Goal: Find contact information: Find contact information

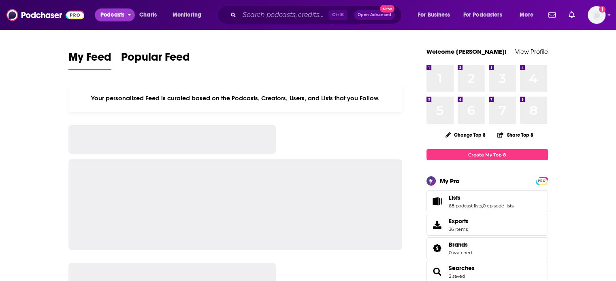
click at [121, 19] on span "Podcasts" at bounding box center [112, 14] width 24 height 11
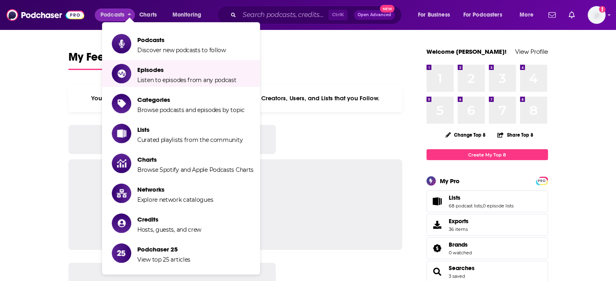
click at [141, 55] on li "Podcasts Discover new podcasts to follow" at bounding box center [181, 43] width 158 height 27
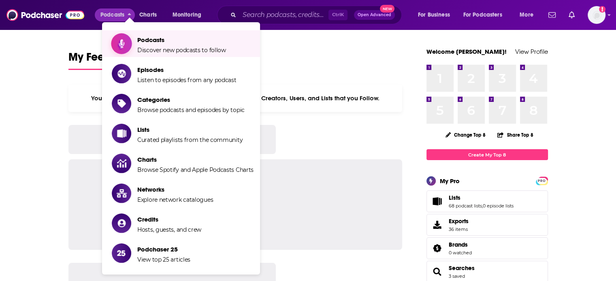
click at [136, 43] on link "Podcasts Discover new podcasts to follow" at bounding box center [183, 44] width 142 height 20
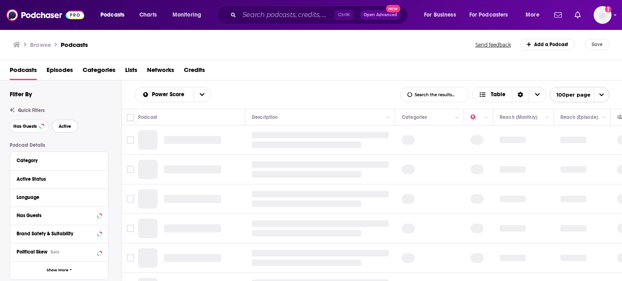
click at [67, 129] on span "Active" at bounding box center [65, 126] width 13 height 4
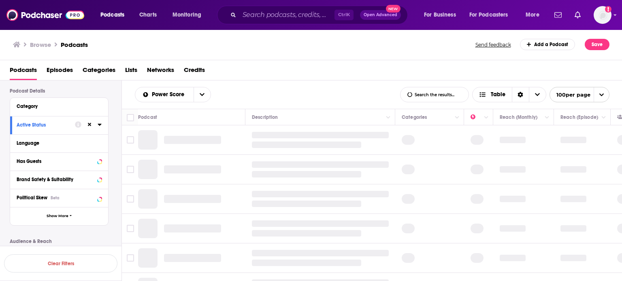
scroll to position [40, 0]
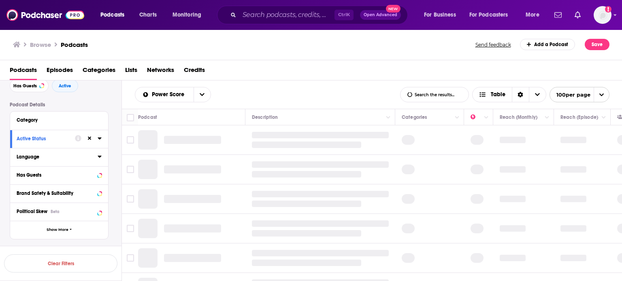
click at [98, 157] on icon at bounding box center [100, 156] width 4 height 6
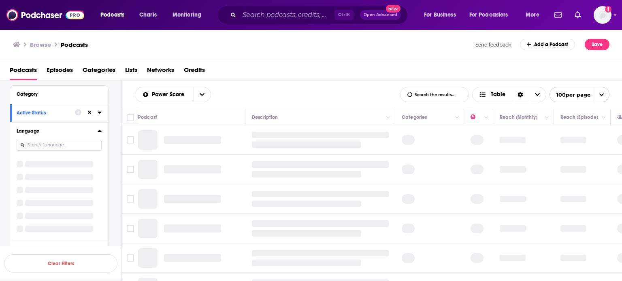
scroll to position [81, 0]
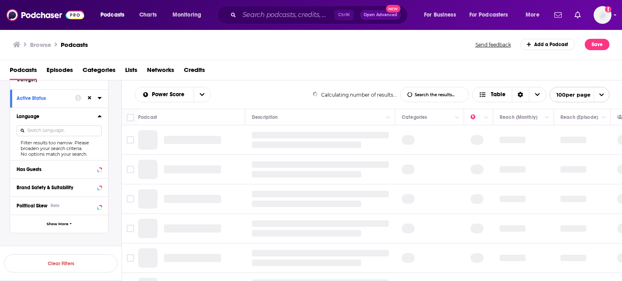
click at [40, 132] on input at bounding box center [59, 130] width 85 height 11
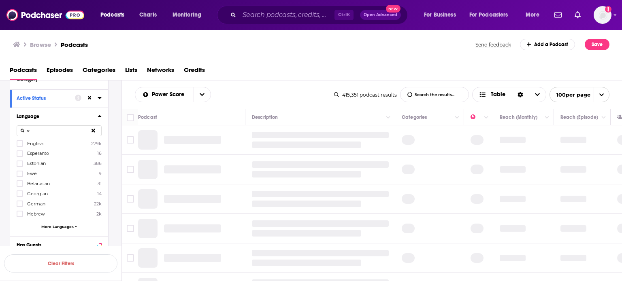
type input "e"
click at [32, 143] on span "English" at bounding box center [35, 144] width 16 height 6
click at [20, 146] on input "multiSelectOption-en-0" at bounding box center [20, 146] width 0 height 0
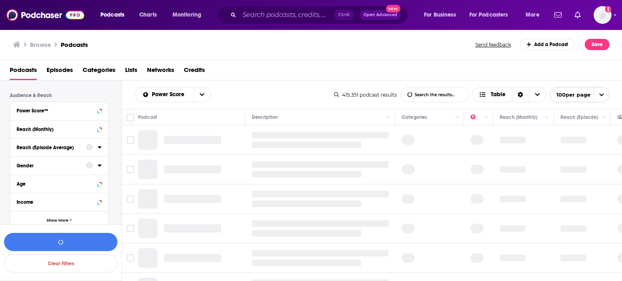
scroll to position [319, 0]
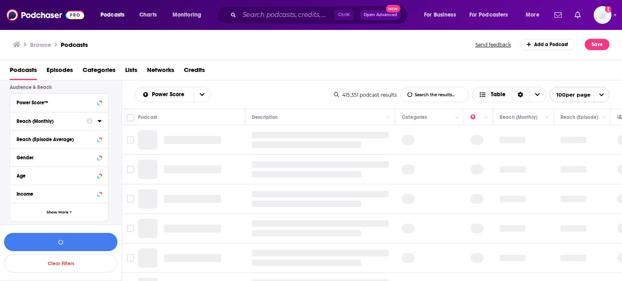
click at [99, 119] on icon at bounding box center [100, 121] width 4 height 6
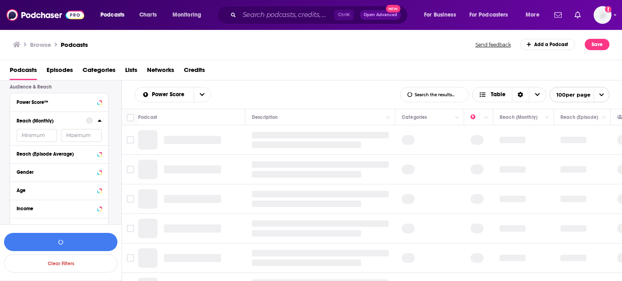
click at [38, 138] on input "number" at bounding box center [37, 135] width 40 height 13
type input "100000"
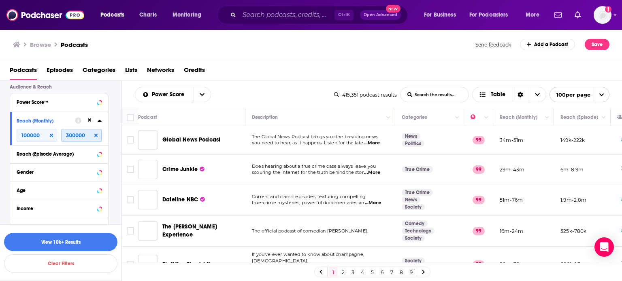
type input "300000"
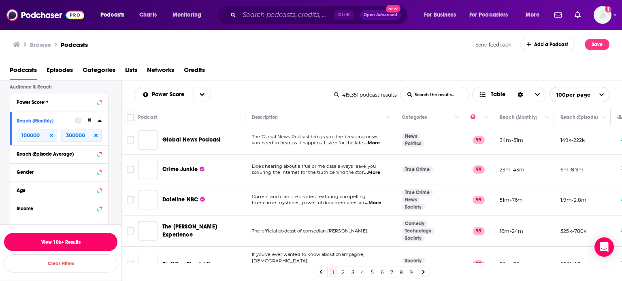
click at [76, 240] on button "View 10k+ Results" at bounding box center [60, 242] width 113 height 18
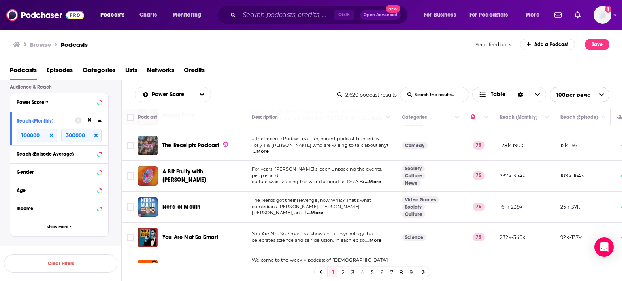
scroll to position [2946, 0]
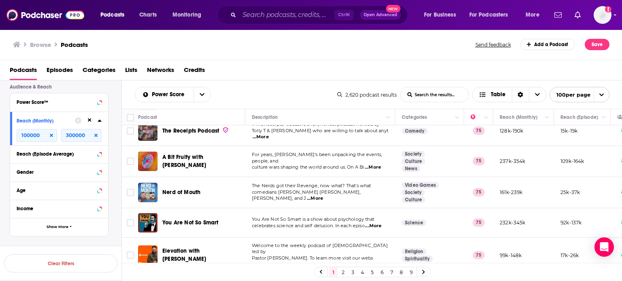
click at [342, 270] on link "2" at bounding box center [343, 273] width 8 height 10
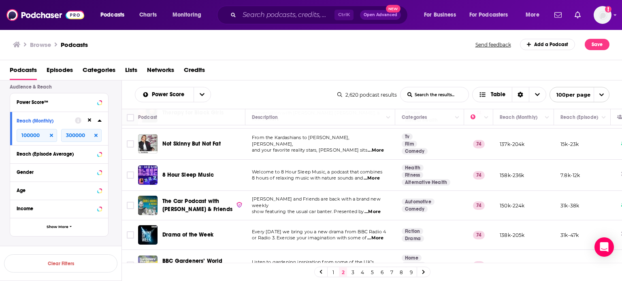
scroll to position [486, 0]
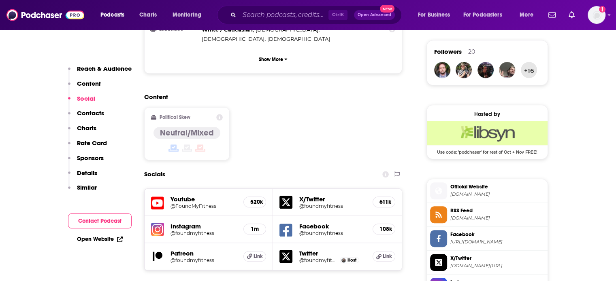
scroll to position [648, 0]
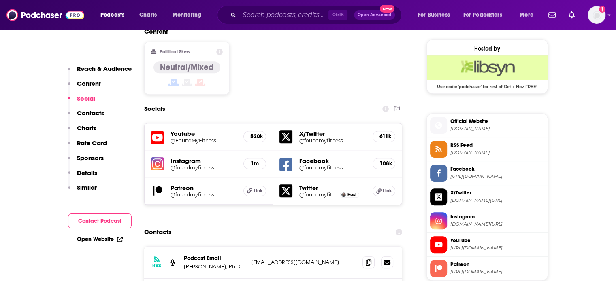
click at [286, 259] on p "info@foundmyfitness.com" at bounding box center [303, 262] width 105 height 7
copy div "info@foundmyfitness.com info@foundmyfitness.com"
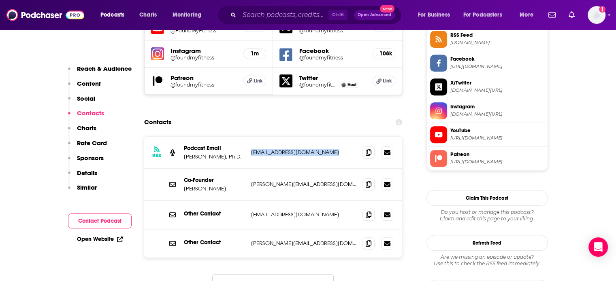
scroll to position [769, 0]
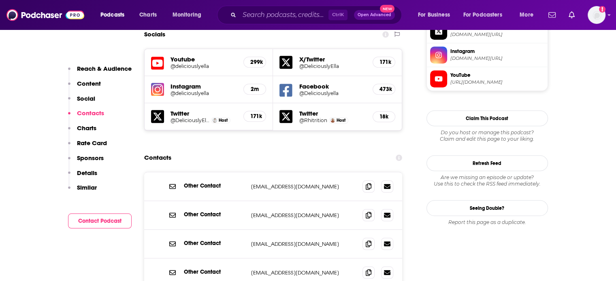
scroll to position [729, 0]
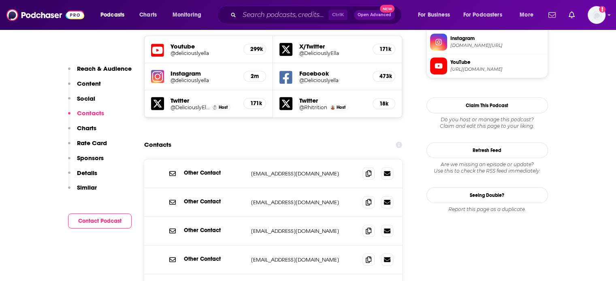
click at [271, 228] on p "sales@deliciouslyella.com" at bounding box center [303, 231] width 105 height 7
copy div "sales@deliciouslyella.com sales@deliciouslyella.com"
click at [279, 170] on p "teams@deliciouslyella.com" at bounding box center [303, 173] width 105 height 7
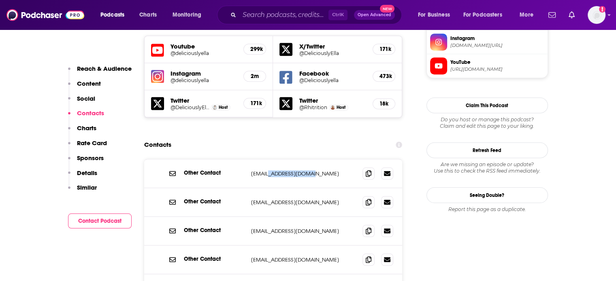
click at [279, 170] on p "teams@deliciouslyella.com" at bounding box center [303, 173] width 105 height 7
copy div "teams@deliciouslyella.com teams@deliciouslyella.com"
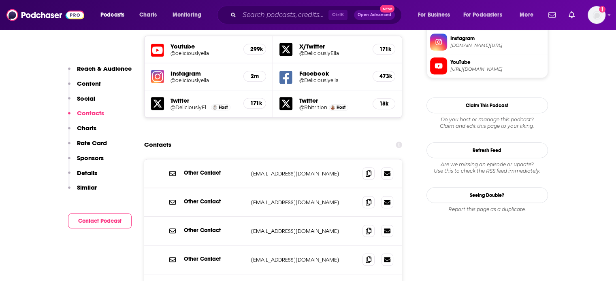
copy div "hello@deliciouslyella.com hello@deliciouslyella.com"
click at [296, 170] on p "teams@deliciouslyella.com" at bounding box center [303, 173] width 105 height 7
drag, startPoint x: 296, startPoint y: 142, endPoint x: 316, endPoint y: 142, distance: 19.4
click at [316, 170] on p "teams@deliciouslyella.com" at bounding box center [303, 173] width 105 height 7
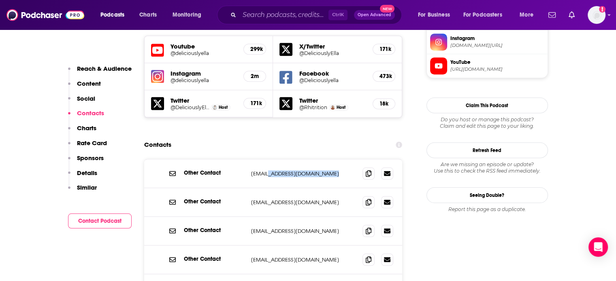
copy div "deliciouslyella.com teams@deliciouslyella.com"
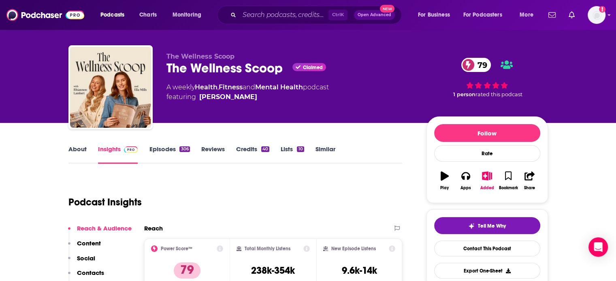
scroll to position [0, 0]
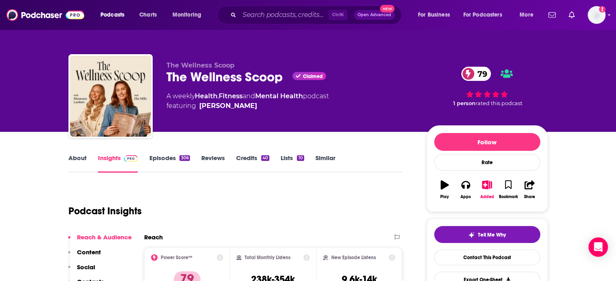
click at [201, 79] on div "The Wellness Scoop Claimed 79" at bounding box center [289, 77] width 247 height 16
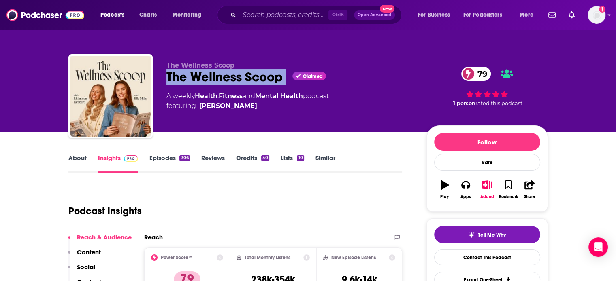
click at [201, 79] on div "The Wellness Scoop Claimed 79" at bounding box center [289, 77] width 247 height 16
copy div "The Wellness Scoop"
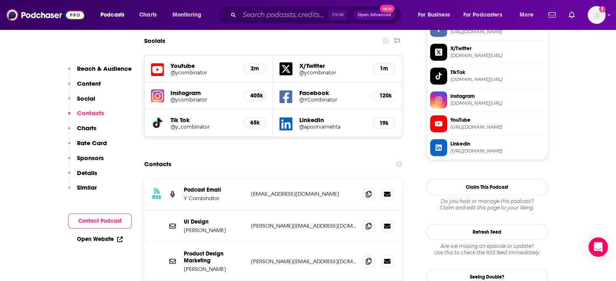
scroll to position [769, 0]
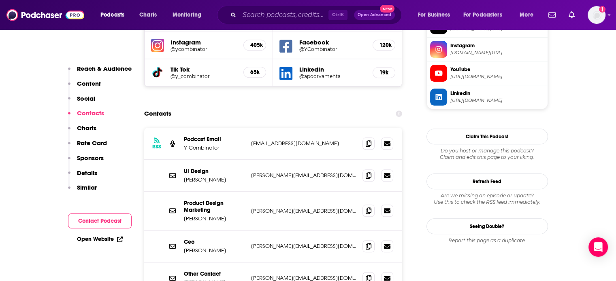
click at [277, 140] on p "content@YCombinator.com" at bounding box center [303, 143] width 105 height 7
copy div "content@YCombinator.com content@YCombinator.com"
click at [287, 140] on p "content@YCombinator.com" at bounding box center [303, 143] width 105 height 7
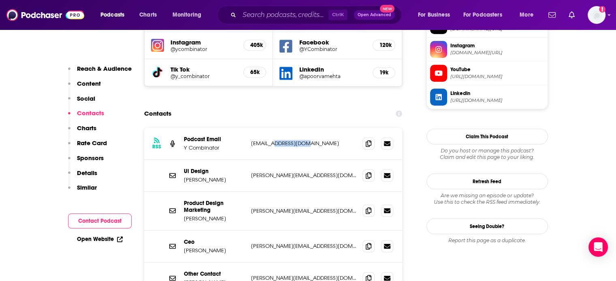
click at [287, 140] on p "content@YCombinator.com" at bounding box center [303, 143] width 105 height 7
click at [303, 128] on div "RSS Podcast Email Y Combinator content@YCombinator.com content@YCombinator.com" at bounding box center [273, 144] width 258 height 32
drag, startPoint x: 303, startPoint y: 107, endPoint x: 312, endPoint y: 109, distance: 8.7
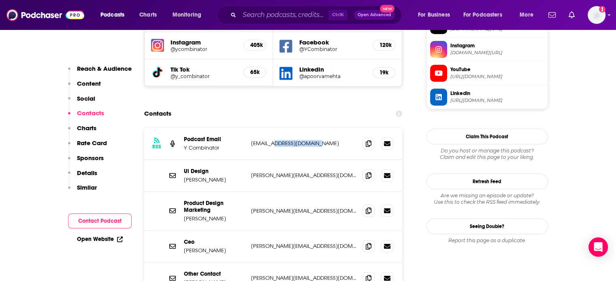
click at [312, 128] on div "RSS Podcast Email Y Combinator content@YCombinator.com content@YCombinator.com" at bounding box center [273, 144] width 258 height 32
copy p "YCombinator.com"
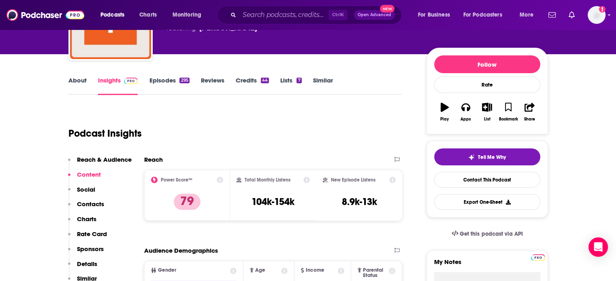
scroll to position [0, 0]
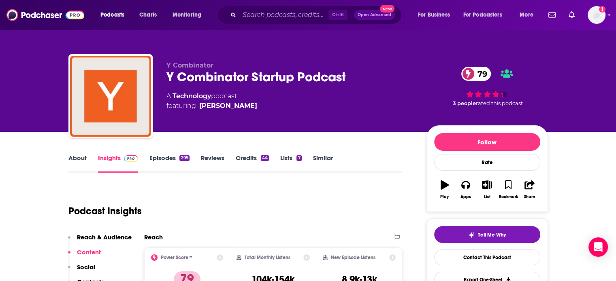
click at [221, 76] on div "Y Combinator Startup Podcast 79" at bounding box center [289, 77] width 247 height 16
drag, startPoint x: 221, startPoint y: 76, endPoint x: 152, endPoint y: 71, distance: 69.0
click at [152, 71] on div "Y Combinator Y Combinator Startup Podcast 79 A Technology podcast featuring Cra…" at bounding box center [307, 97] width 479 height 87
click at [174, 75] on div "Y Combinator Startup Podcast 79" at bounding box center [289, 77] width 247 height 16
drag, startPoint x: 174, startPoint y: 75, endPoint x: 169, endPoint y: 75, distance: 4.9
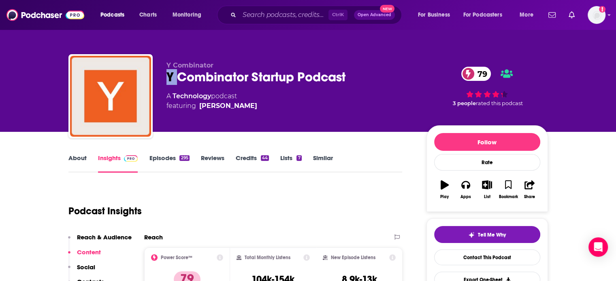
click at [169, 75] on div "Y Combinator Startup Podcast 79" at bounding box center [289, 77] width 247 height 16
drag, startPoint x: 169, startPoint y: 75, endPoint x: 199, endPoint y: 76, distance: 30.4
click at [199, 76] on div "Y Combinator Startup Podcast 79" at bounding box center [289, 77] width 247 height 16
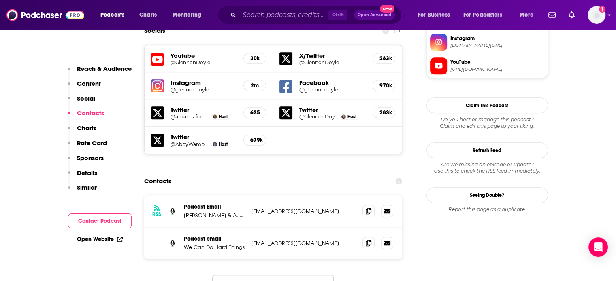
scroll to position [769, 0]
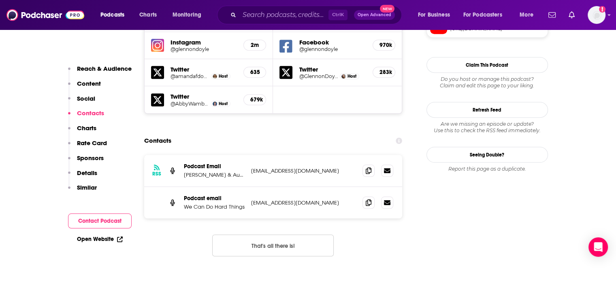
click at [291, 200] on p "[EMAIL_ADDRESS][DOMAIN_NAME]" at bounding box center [303, 203] width 105 height 7
copy div "[EMAIL_ADDRESS][DOMAIN_NAME] [EMAIL_ADDRESS][DOMAIN_NAME]"
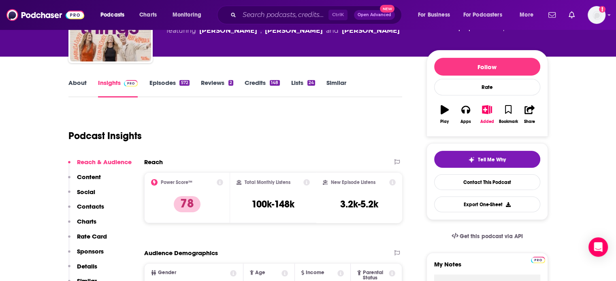
scroll to position [0, 0]
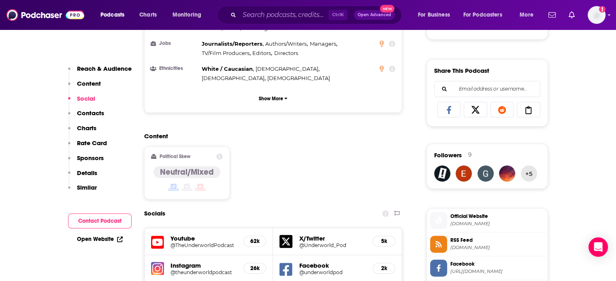
scroll to position [648, 0]
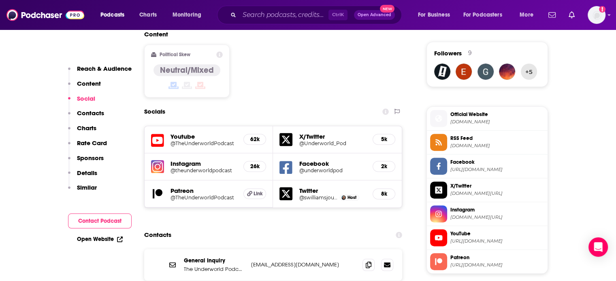
click at [273, 249] on div "General Inquiry The Underworld Podcast [EMAIL_ADDRESS][DOMAIN_NAME] [EMAIL_ADDR…" at bounding box center [273, 265] width 258 height 32
click at [273, 261] on p "[EMAIL_ADDRESS][DOMAIN_NAME]" at bounding box center [303, 264] width 105 height 7
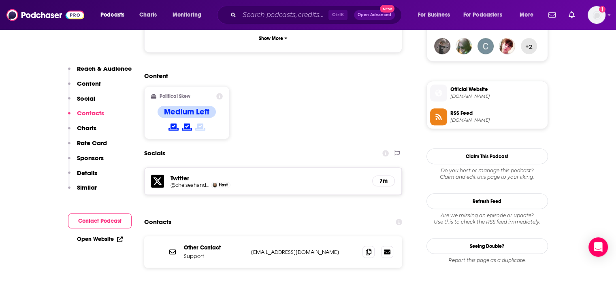
scroll to position [648, 0]
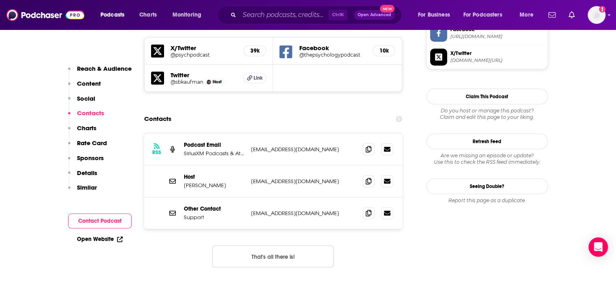
scroll to position [729, 0]
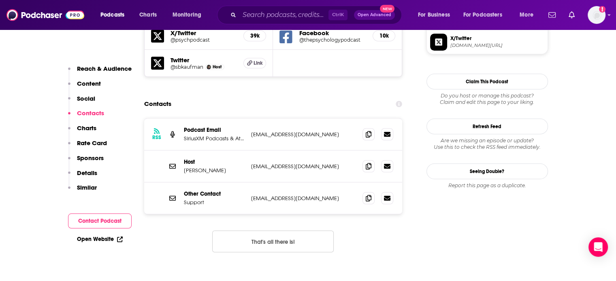
click at [277, 163] on p "info@scottbarrykaufman.com" at bounding box center [303, 166] width 105 height 7
copy div "info@scottbarrykaufman.com info@scottbarrykaufman.com"
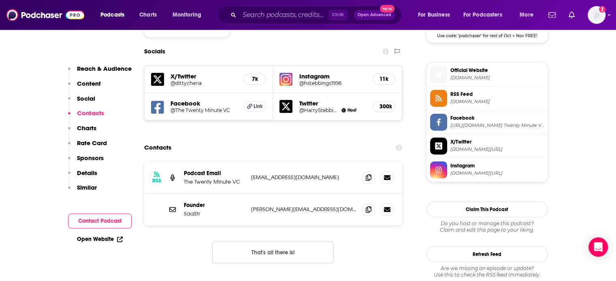
scroll to position [729, 0]
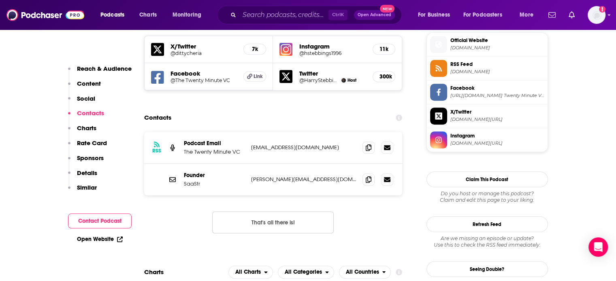
click at [283, 164] on div "Founder SaaStr harry@thetwentyminutevc.com harry@thetwentyminutevc.com" at bounding box center [273, 180] width 258 height 32
copy div "harry@thetwentyminutevc.com harry@thetwentyminutevc.com"
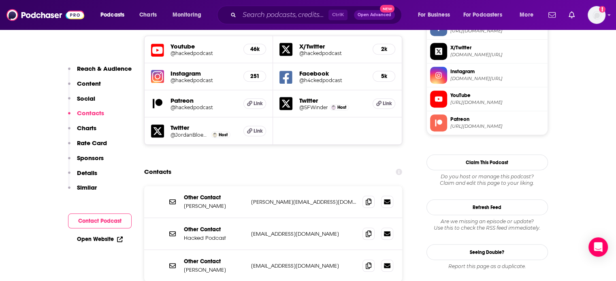
scroll to position [769, 0]
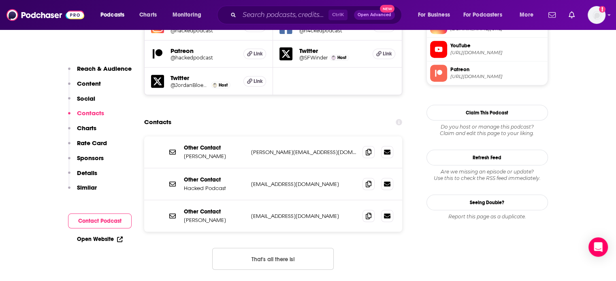
click at [297, 181] on p "get@hackedpodcast.com" at bounding box center [303, 184] width 105 height 7
copy div "get@hackedpodcast.com get@hackedpodcast.com"
click at [278, 149] on p "scott@hackedpodcast.com" at bounding box center [303, 152] width 105 height 7
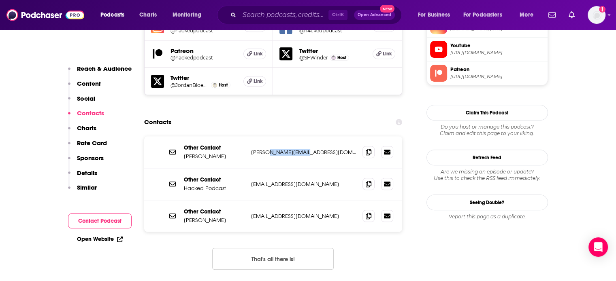
click at [278, 149] on p "scott@hackedpodcast.com" at bounding box center [303, 152] width 105 height 7
copy div "scott@hackedpodcast.com scott@hackedpodcast.com"
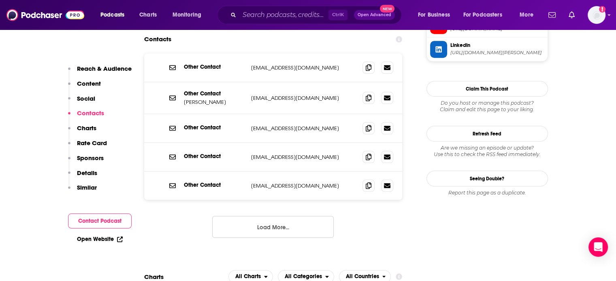
scroll to position [769, 0]
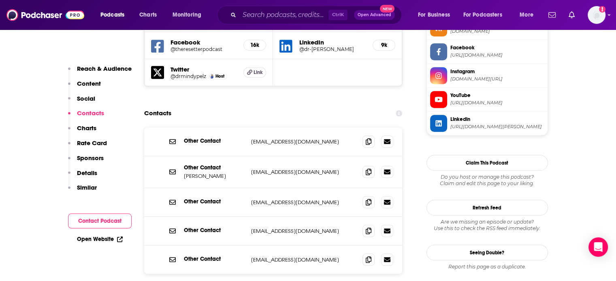
click at [300, 138] on p "[EMAIL_ADDRESS][DOMAIN_NAME]" at bounding box center [303, 141] width 105 height 7
drag, startPoint x: 300, startPoint y: 100, endPoint x: 306, endPoint y: 94, distance: 8.9
click at [307, 138] on p "[EMAIL_ADDRESS][DOMAIN_NAME]" at bounding box center [303, 141] width 105 height 7
copy p "[DOMAIN_NAME]"
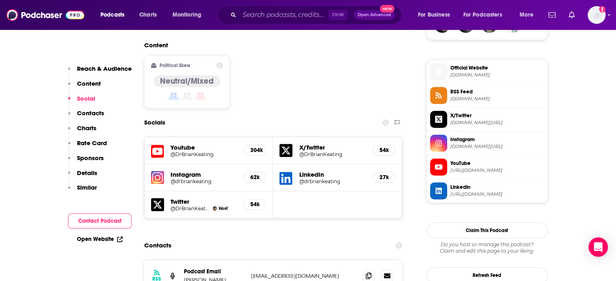
scroll to position [688, 0]
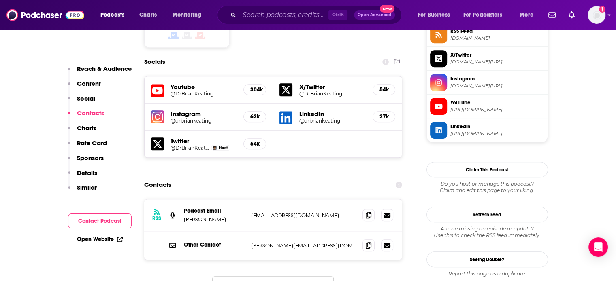
click at [282, 232] on div "Other Contact brian@briankeating.com brian@briankeating.com" at bounding box center [273, 246] width 258 height 28
copy div "brian@briankeating.com brian@briankeating.com"
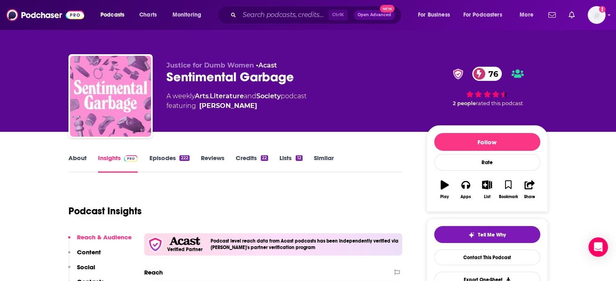
click at [227, 74] on div "Sentimental Garbage 76" at bounding box center [289, 77] width 247 height 16
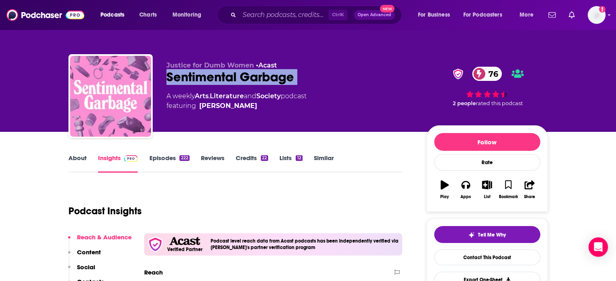
click at [227, 74] on div "Sentimental Garbage 76" at bounding box center [289, 77] width 247 height 16
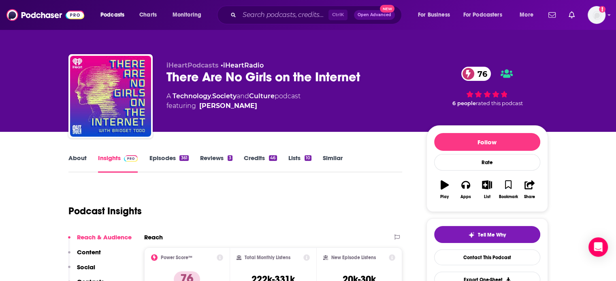
click at [222, 71] on div "There Are No Girls on the Internet 76" at bounding box center [289, 77] width 247 height 16
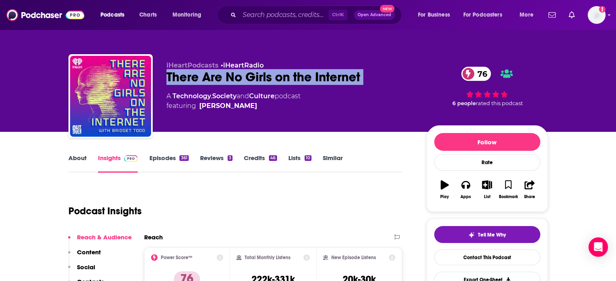
click at [222, 71] on div "There Are No Girls on the Internet 76" at bounding box center [289, 77] width 247 height 16
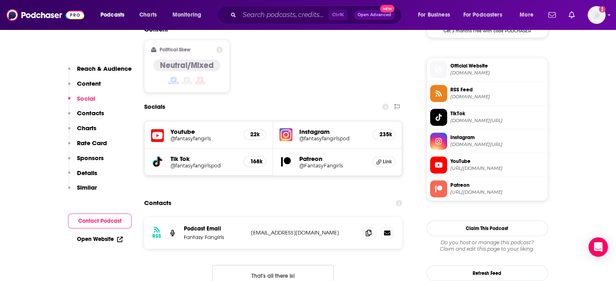
scroll to position [769, 0]
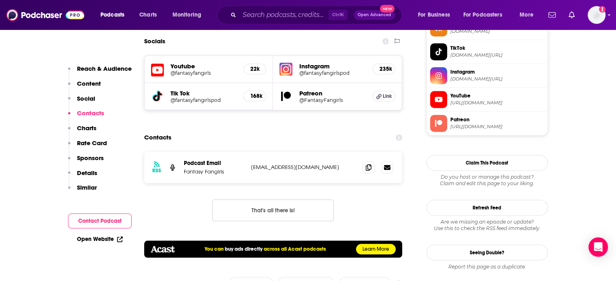
click at [277, 164] on p "[EMAIL_ADDRESS][DOMAIN_NAME]" at bounding box center [303, 167] width 105 height 7
copy div "[EMAIL_ADDRESS][DOMAIN_NAME] [EMAIL_ADDRESS][DOMAIN_NAME]"
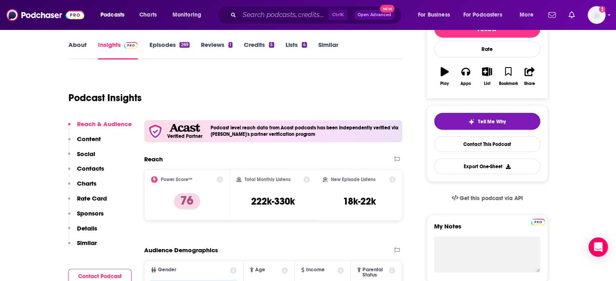
scroll to position [121, 0]
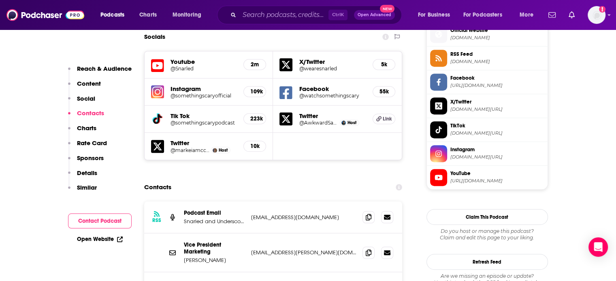
scroll to position [769, 0]
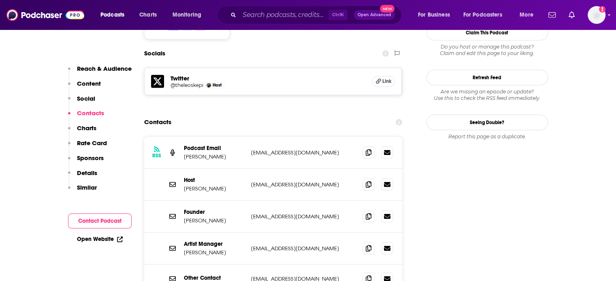
scroll to position [729, 0]
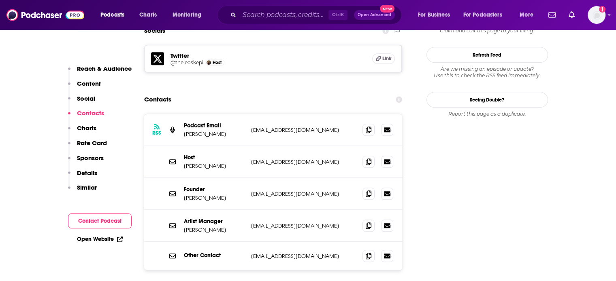
click at [304, 127] on p "leoskepibusiness@gmail.com" at bounding box center [303, 130] width 105 height 7
copy div "leoskepibusiness@gmail.com leoskepibusiness@gmail.com"
click at [277, 146] on div "Host Leo Skepi leoskepiteam@unitedtalent.com leoskepiteam@unitedtalent.com" at bounding box center [273, 162] width 258 height 32
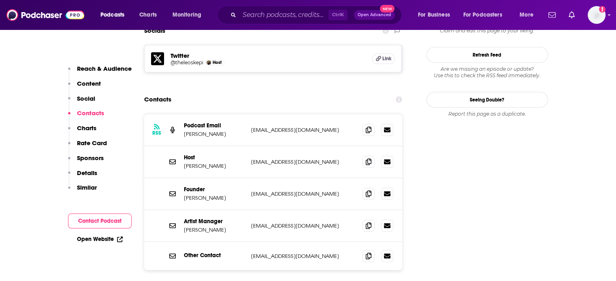
click at [277, 159] on p "leoskepiteam@unitedtalent.com" at bounding box center [303, 162] width 105 height 7
copy div "leoskepiteam@unitedtalent.com leoskepiteam@unitedtalent.com"
click at [280, 127] on p "leoskepibusiness@gmail.com" at bounding box center [303, 130] width 105 height 7
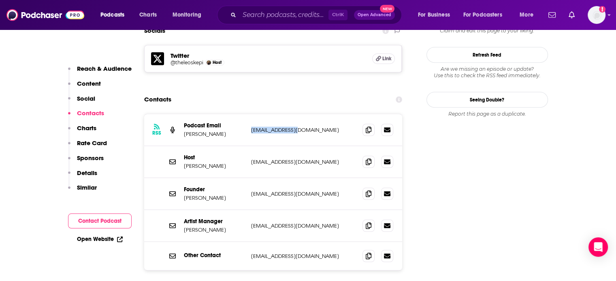
click at [280, 127] on p "leoskepibusiness@gmail.com" at bounding box center [303, 130] width 105 height 7
copy div "leoskepibusiness@gmail.com leoskepibusiness@gmail.com"
click at [276, 159] on p "leoskepiteam@unitedtalent.com" at bounding box center [303, 162] width 105 height 7
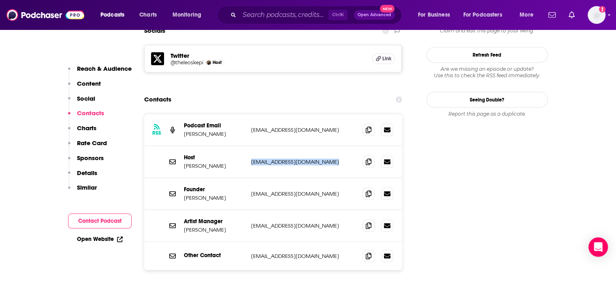
click at [276, 159] on p "leoskepiteam@unitedtalent.com" at bounding box center [303, 162] width 105 height 7
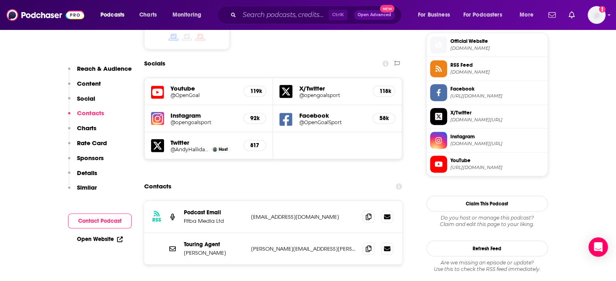
scroll to position [729, 0]
click at [280, 245] on p "[PERSON_NAME][EMAIL_ADDRESS][PERSON_NAME][DOMAIN_NAME]" at bounding box center [303, 248] width 105 height 7
click at [280, 245] on p "glenn.miller@caa.com" at bounding box center [303, 248] width 105 height 7
copy div "glenn.miller@caa.com glenn.miller@caa.com"
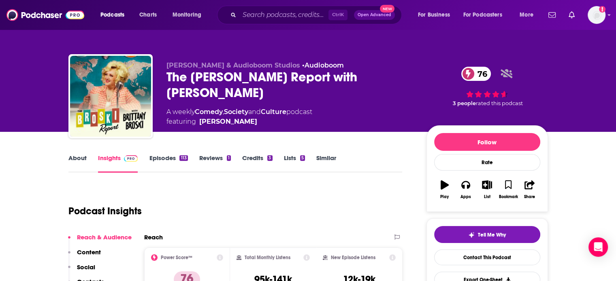
click at [77, 155] on link "About" at bounding box center [77, 163] width 18 height 19
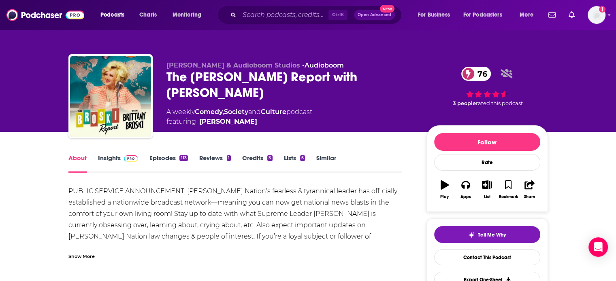
click at [105, 155] on link "Insights" at bounding box center [118, 163] width 40 height 19
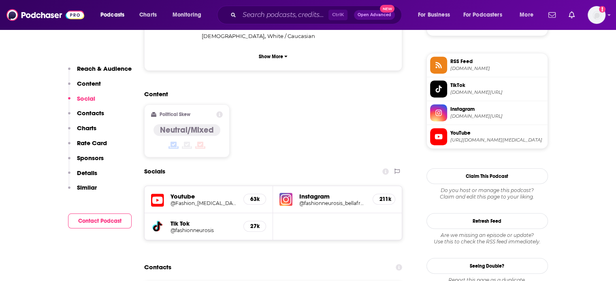
scroll to position [729, 0]
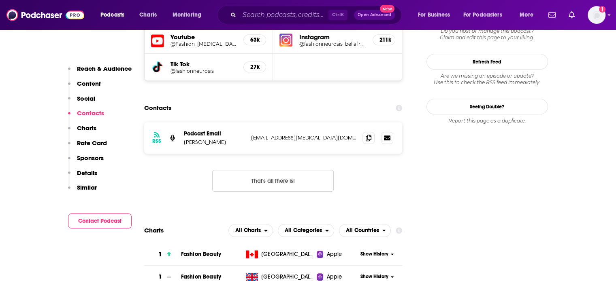
click at [287, 134] on p "[EMAIL_ADDRESS][MEDICAL_DATA][DOMAIN_NAME]" at bounding box center [303, 137] width 105 height 7
click at [287, 134] on p "podcasting+neurosis@voxmedia.com" at bounding box center [303, 137] width 105 height 7
copy div "podcasting+neurosis@voxmedia.com podcasting+neurosis@voxmedia.com"
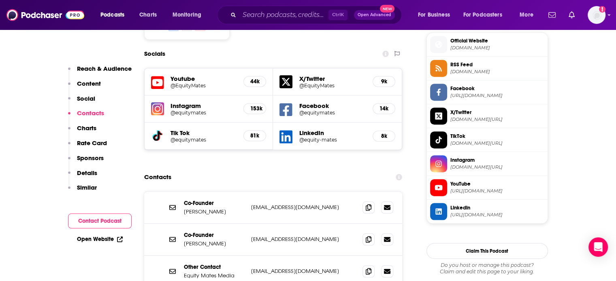
scroll to position [769, 0]
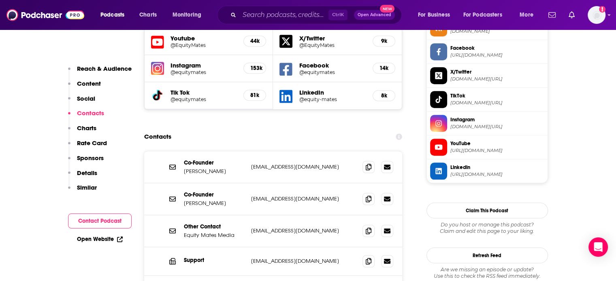
click at [277, 227] on p "contact@equitymates.com" at bounding box center [303, 230] width 105 height 7
copy div "contact@equitymates.com contact@equitymates.com"
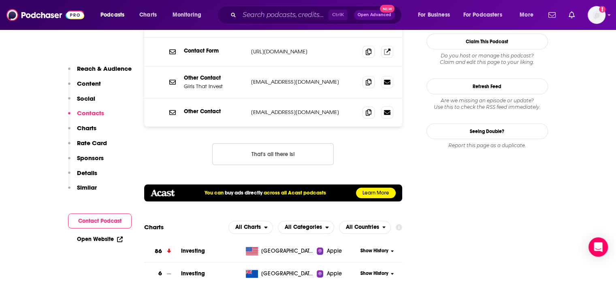
scroll to position [809, 0]
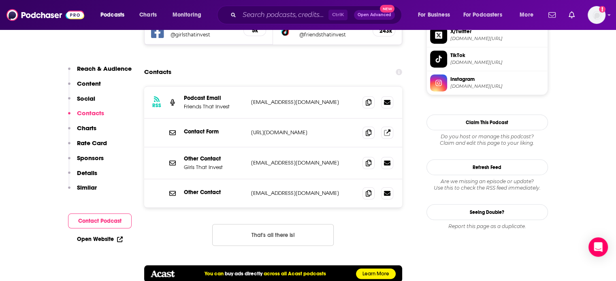
click at [279, 159] on p "[EMAIL_ADDRESS][DOMAIN_NAME]" at bounding box center [303, 162] width 105 height 7
click at [279, 159] on p "hello@girlsthatinvest.com" at bounding box center [303, 162] width 105 height 7
copy div "hello@girlsthatinvest.com hello@girlsthatinvest.com"
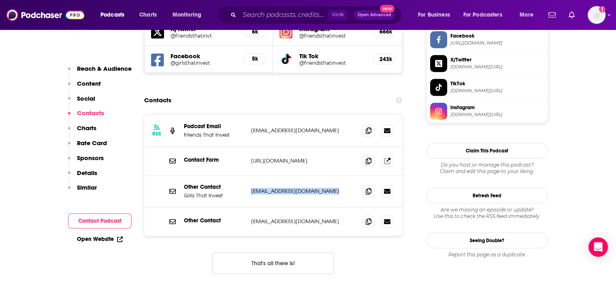
scroll to position [769, 0]
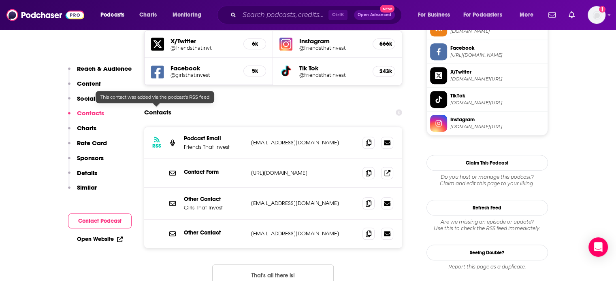
click at [289, 139] on p "hello@friendsthatinvest.com" at bounding box center [303, 142] width 105 height 7
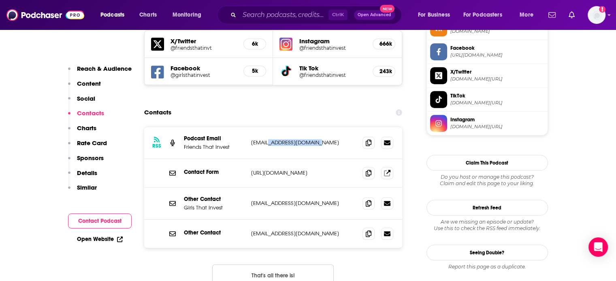
click at [289, 139] on p "hello@friendsthatinvest.com" at bounding box center [303, 142] width 105 height 7
copy div "hello@friendsthatinvest.com hello@friendsthatinvest.com"
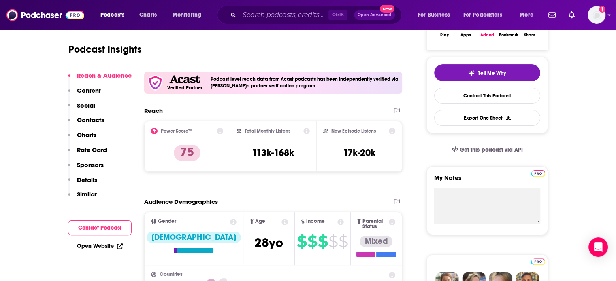
scroll to position [0, 0]
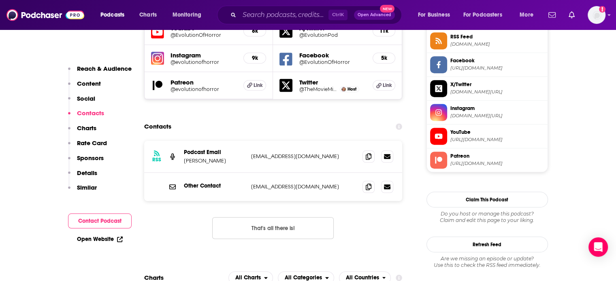
scroll to position [769, 0]
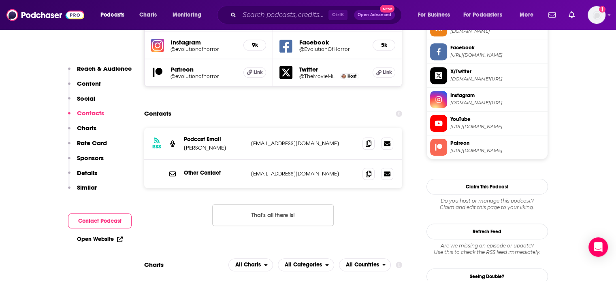
click at [278, 170] on p "evolutionofhorror@gmail.com" at bounding box center [303, 173] width 105 height 7
copy div "evolutionofhorror@gmail.com evolutionofhorror@gmail.com"
click at [287, 128] on div "RSS Podcast Email Mike Muncer mikemuncer@gmail.com mikemuncer@gmail.com" at bounding box center [273, 144] width 258 height 32
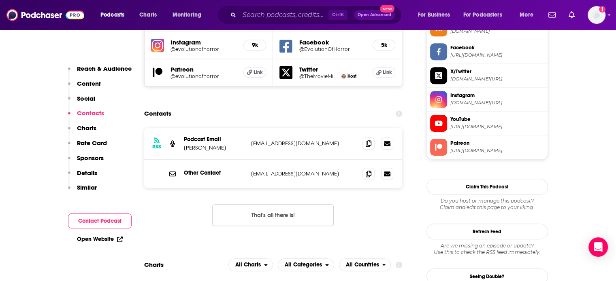
click at [286, 128] on div "RSS Podcast Email Mike Muncer mikemuncer@gmail.com mikemuncer@gmail.com" at bounding box center [273, 144] width 258 height 32
copy div "mikemuncer@gmail.com mikemuncer@gmail.com"
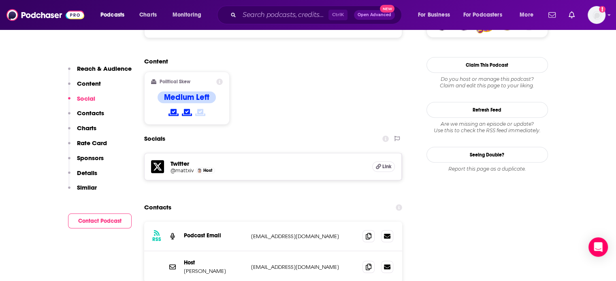
scroll to position [688, 0]
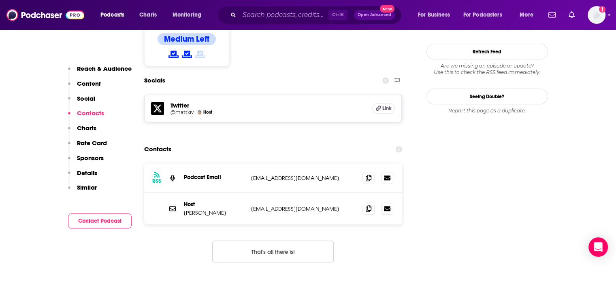
click at [272, 193] on div "Host [PERSON_NAME] [EMAIL_ADDRESS][DOMAIN_NAME] [EMAIL_ADDRESS][DOMAIN_NAME]" at bounding box center [273, 209] width 258 height 32
copy div "mattxiv@select.co mattxiv@select.co"
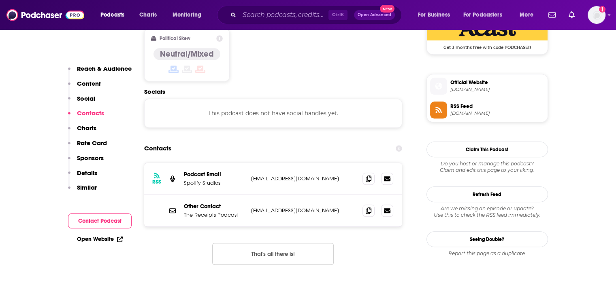
scroll to position [688, 0]
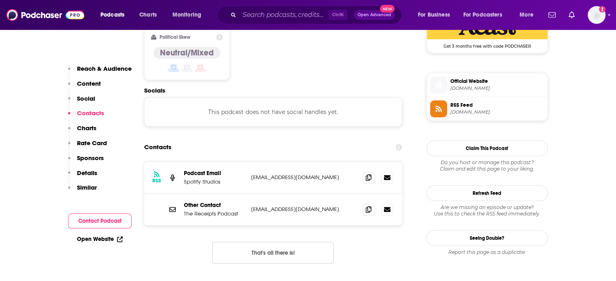
click at [275, 206] on p "keepthereceipts@gmail.com" at bounding box center [303, 209] width 105 height 7
copy div "keepthereceipts@gmail.com keepthereceipts@gmail.com"
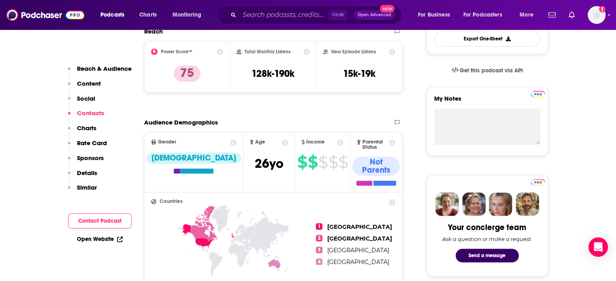
scroll to position [0, 0]
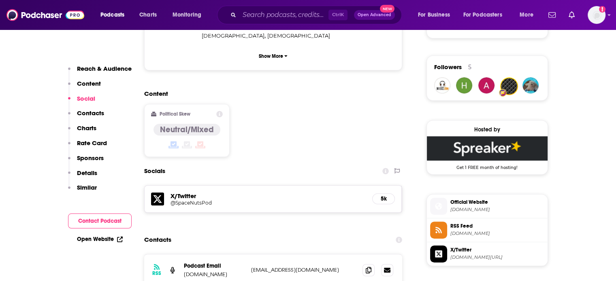
scroll to position [607, 0]
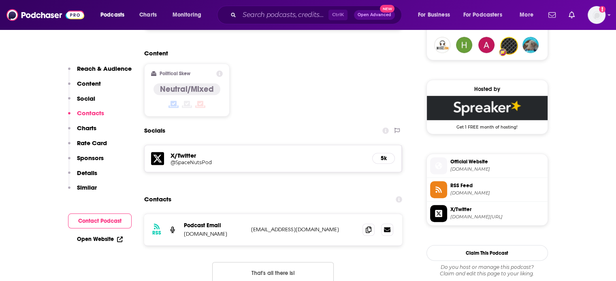
click at [291, 226] on p "spacenuts@bitesz.com" at bounding box center [303, 229] width 105 height 7
drag, startPoint x: 177, startPoint y: 184, endPoint x: 187, endPoint y: 186, distance: 10.2
click at [178, 214] on div "RSS Podcast Email bitesz.com spacenuts@bitesz.com spacenuts@bitesz.com" at bounding box center [273, 230] width 258 height 32
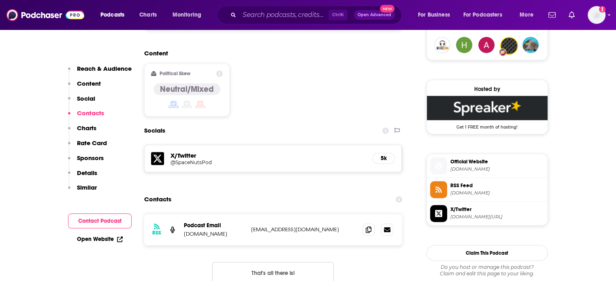
click at [187, 231] on p "bitesz.com" at bounding box center [214, 234] width 61 height 7
drag, startPoint x: 187, startPoint y: 186, endPoint x: 202, endPoint y: 189, distance: 15.3
click at [202, 231] on p "bitesz.com" at bounding box center [214, 234] width 61 height 7
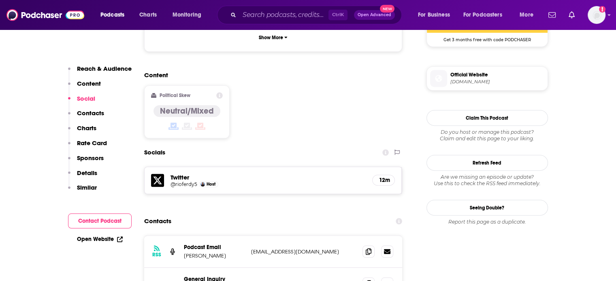
scroll to position [648, 0]
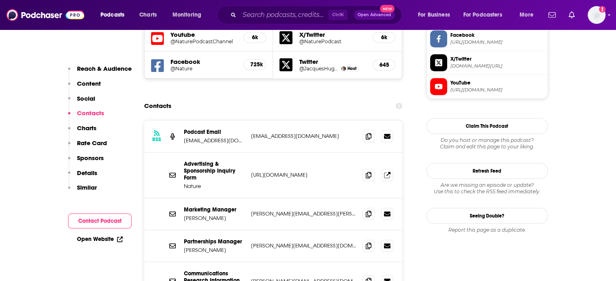
scroll to position [809, 0]
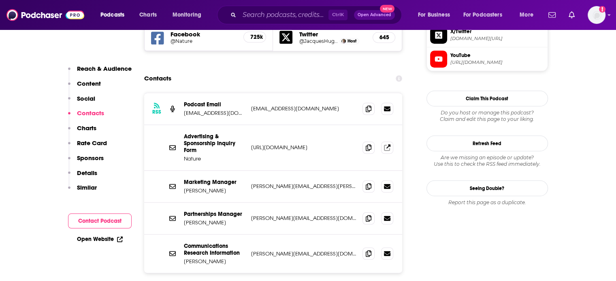
click at [263, 215] on p "[PERSON_NAME][EMAIL_ADDRESS][DOMAIN_NAME]" at bounding box center [303, 218] width 105 height 7
copy div "[PERSON_NAME][EMAIL_ADDRESS][DOMAIN_NAME] [DOMAIN_NAME][EMAIL_ADDRESS][DOMAIN_N…"
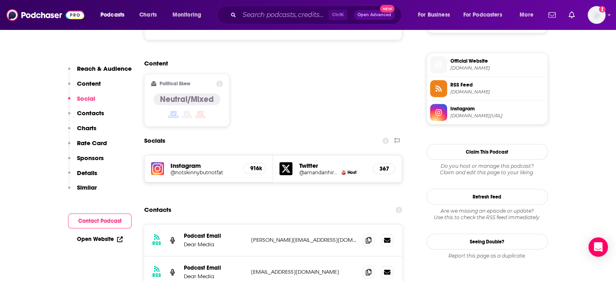
scroll to position [688, 0]
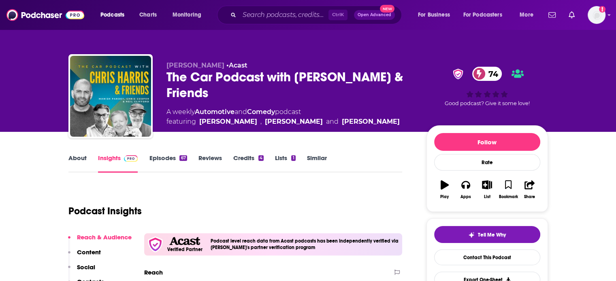
click at [180, 76] on div "The Car Podcast with [PERSON_NAME] & Friends 74" at bounding box center [289, 85] width 247 height 32
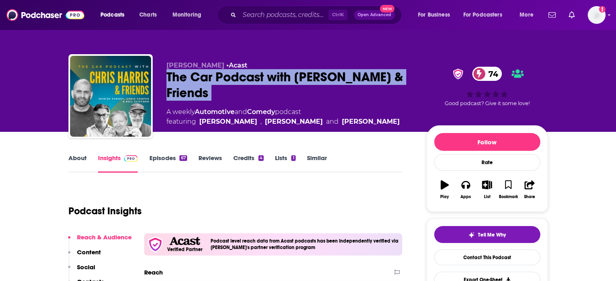
click at [180, 76] on div "The Car Podcast with Chris Harris & Friends 74" at bounding box center [289, 85] width 247 height 32
click at [186, 76] on div "The Car Podcast with Chris Harris & Friends 74" at bounding box center [289, 85] width 247 height 32
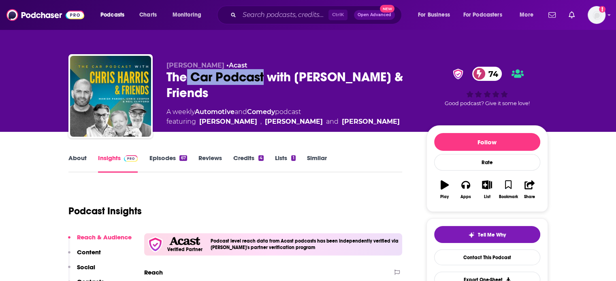
drag, startPoint x: 186, startPoint y: 76, endPoint x: 232, endPoint y: 77, distance: 45.8
click at [231, 77] on div "The Car Podcast with Chris Harris & Friends 74" at bounding box center [289, 85] width 247 height 32
click at [232, 77] on div "The Car Podcast with Chris Harris & Friends 74" at bounding box center [289, 85] width 247 height 32
drag, startPoint x: 232, startPoint y: 77, endPoint x: 167, endPoint y: 75, distance: 65.2
click at [167, 75] on div "The Car Podcast with Chris Harris & Friends 74" at bounding box center [289, 85] width 247 height 32
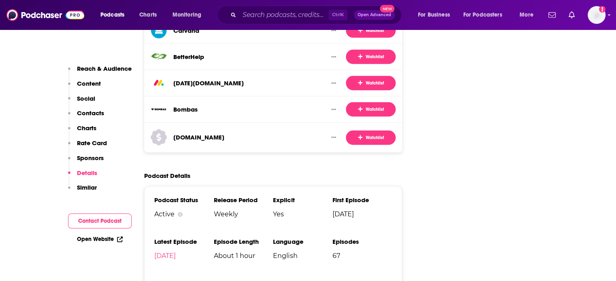
scroll to position [1321, 0]
